Goal: Navigation & Orientation: Find specific page/section

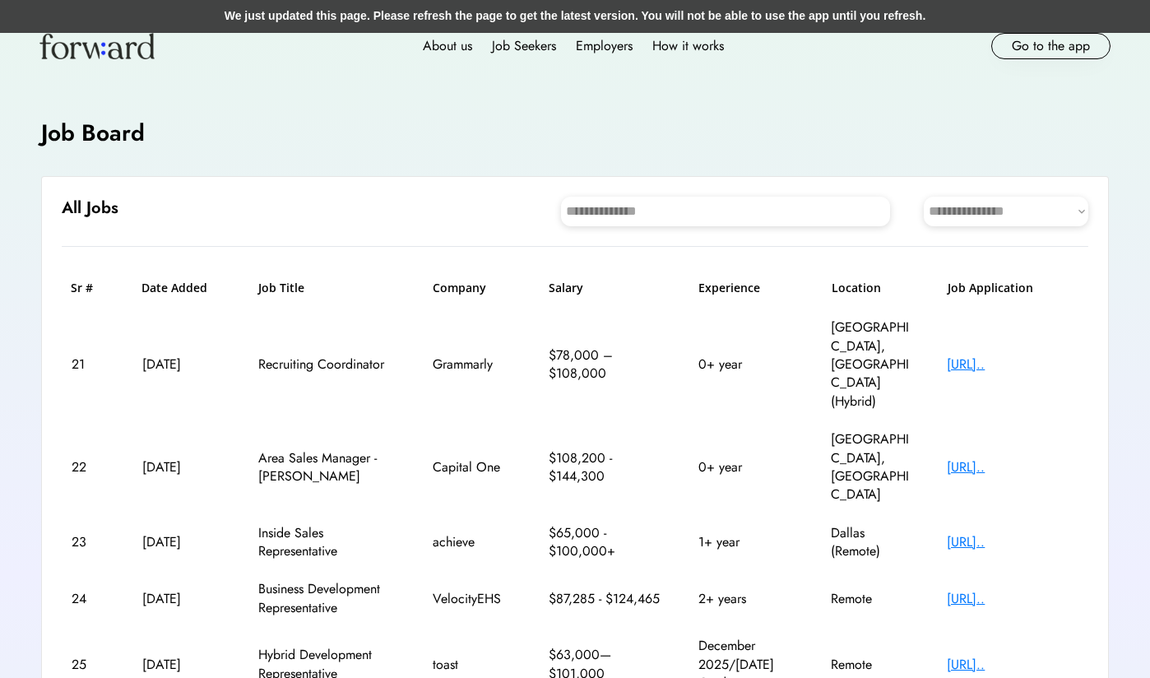
click at [91, 56] on img at bounding box center [96, 46] width 115 height 26
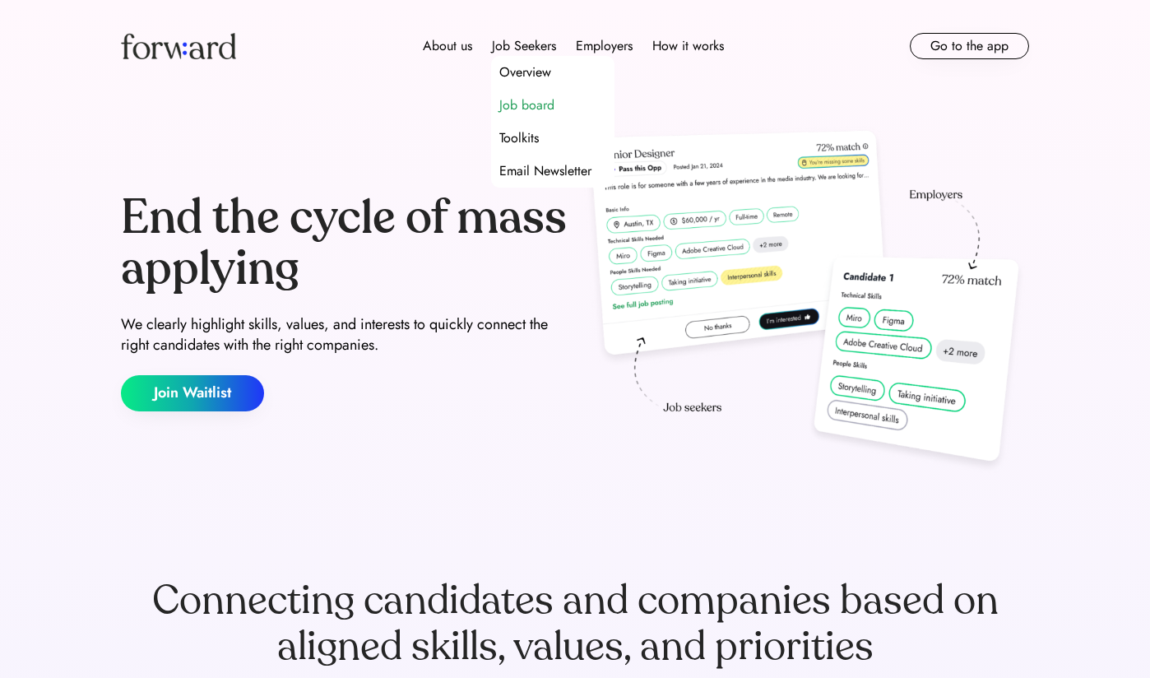
click at [531, 100] on div "Job board" at bounding box center [526, 105] width 55 height 20
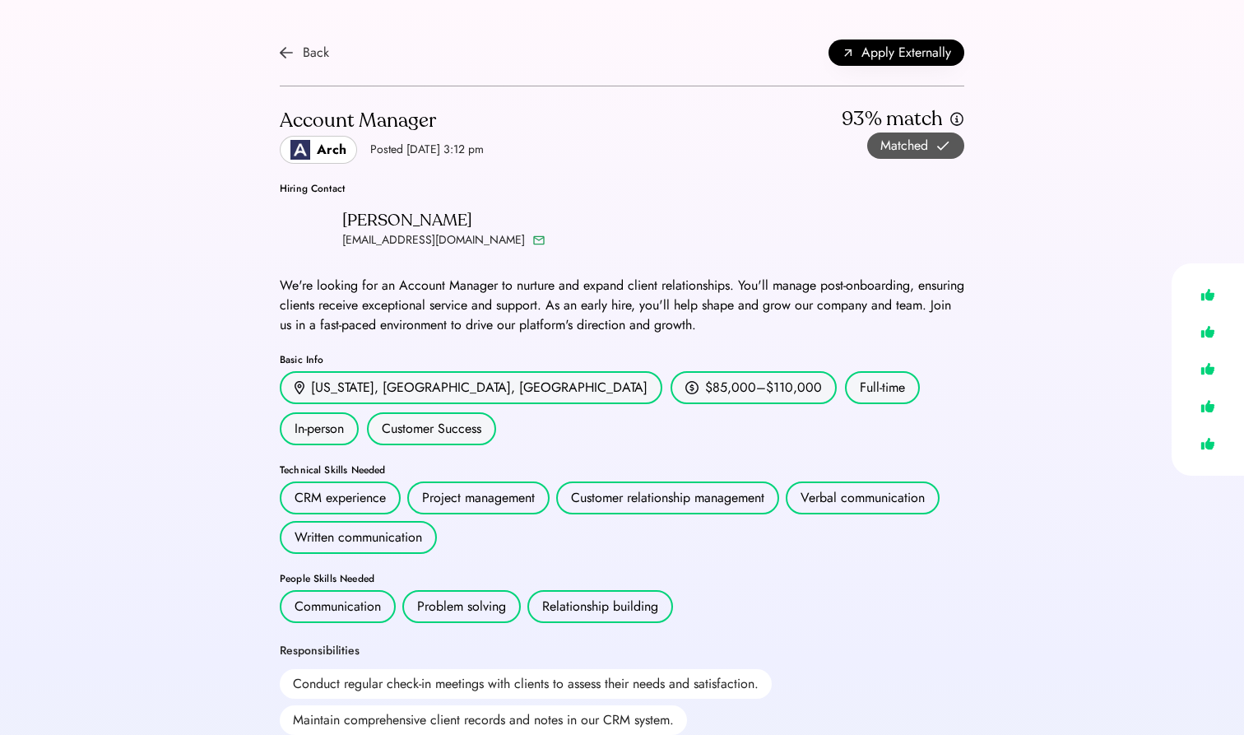
click at [305, 47] on div "Back" at bounding box center [316, 53] width 26 height 20
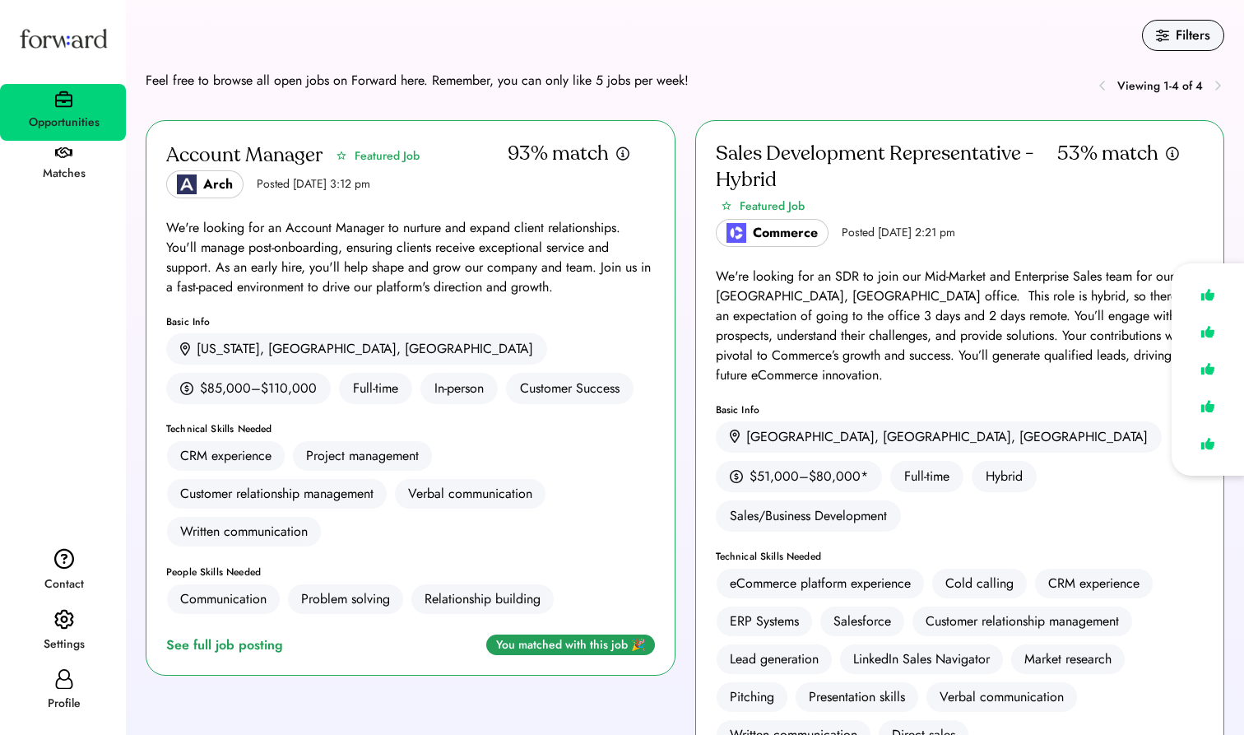
click at [68, 164] on div "Matches" at bounding box center [64, 174] width 124 height 20
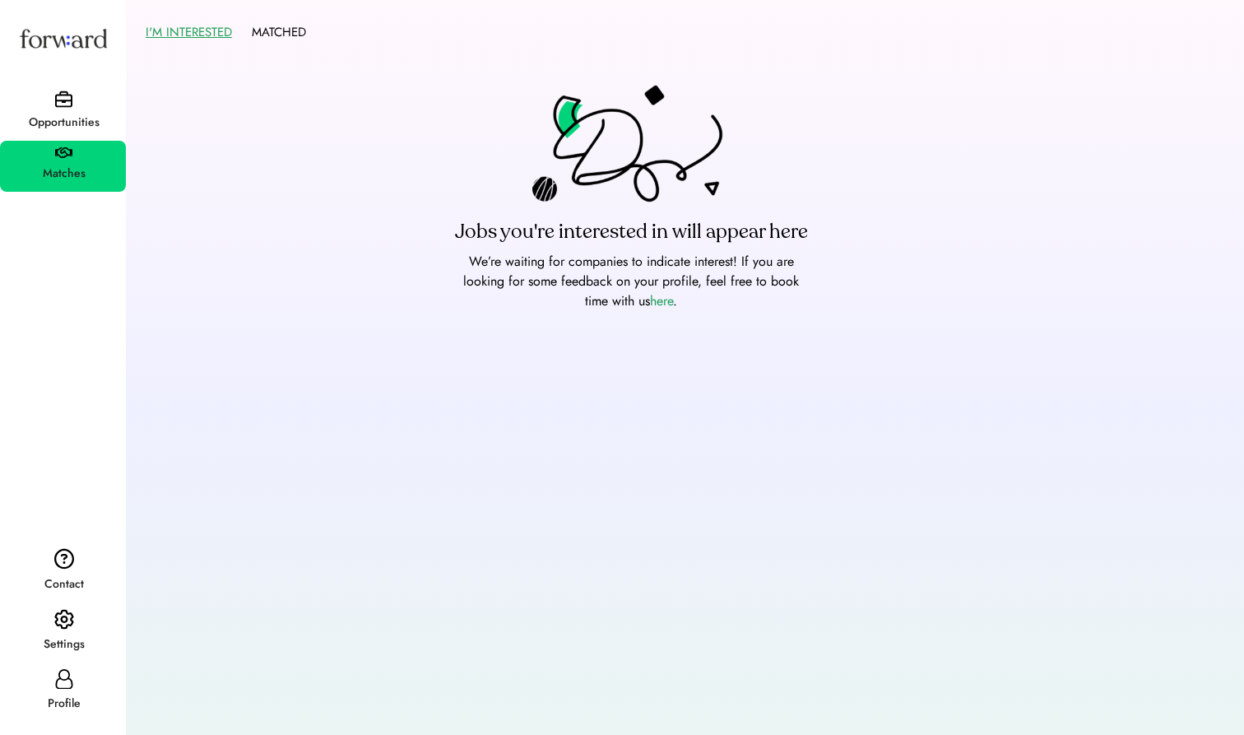
click at [55, 111] on div "Opportunities" at bounding box center [64, 123] width 124 height 30
